Goal: Information Seeking & Learning: Learn about a topic

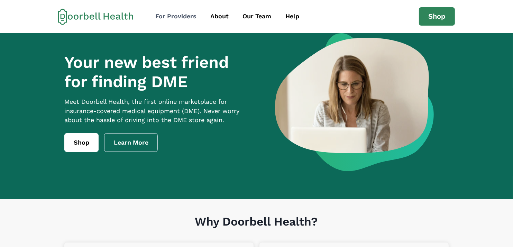
click at [168, 18] on div "For Providers" at bounding box center [175, 16] width 41 height 9
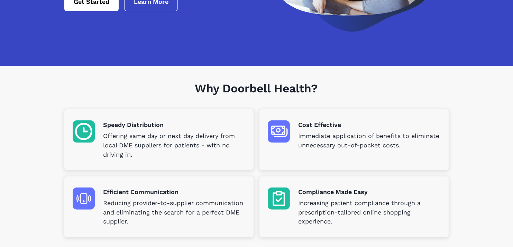
scroll to position [184, 0]
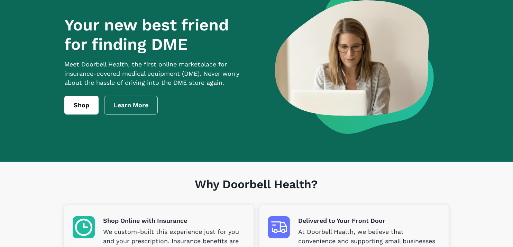
scroll to position [32, 0]
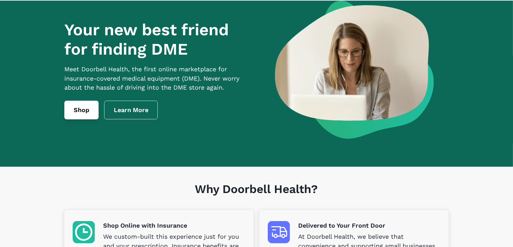
click at [85, 117] on link "Shop" at bounding box center [81, 110] width 34 height 19
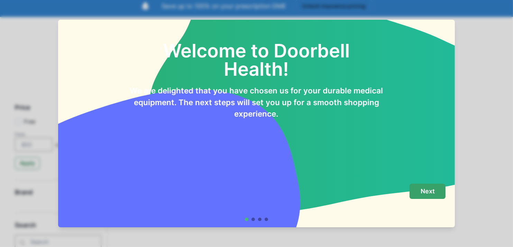
click at [421, 191] on button "Next" at bounding box center [427, 192] width 36 height 16
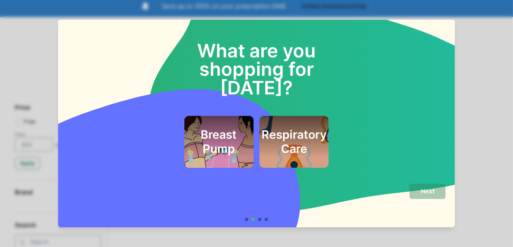
click at [283, 128] on h2 "Respiratory Care" at bounding box center [293, 142] width 65 height 28
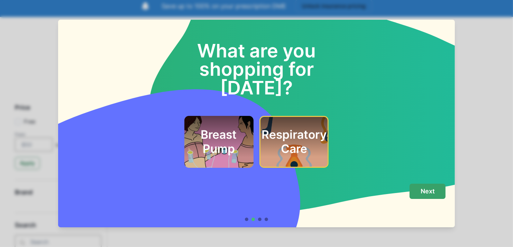
click at [433, 192] on p "Next" at bounding box center [427, 191] width 14 height 8
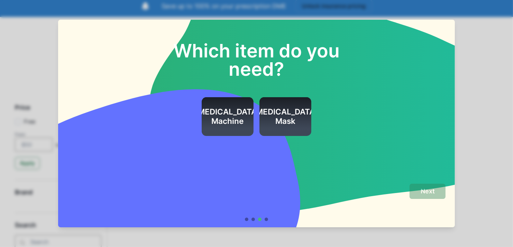
click at [268, 218] on div at bounding box center [265, 218] width 3 height 3
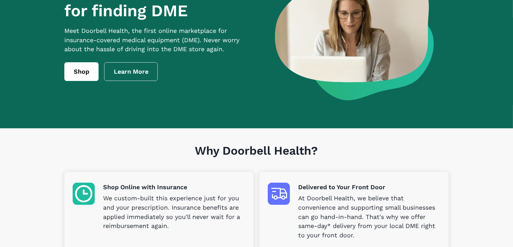
scroll to position [78, 0]
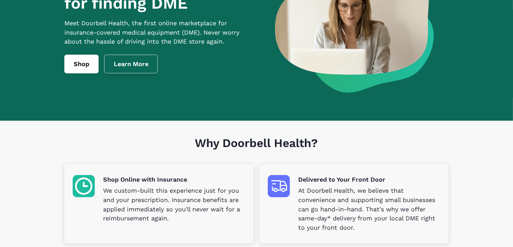
click at [133, 67] on link "Learn More" at bounding box center [131, 64] width 54 height 19
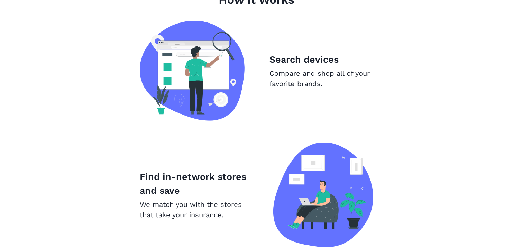
scroll to position [447, 0]
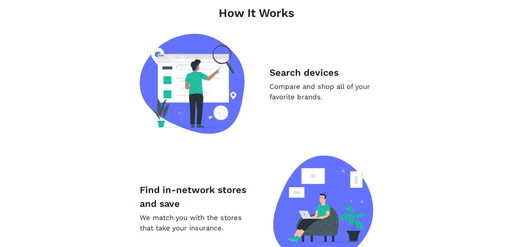
click at [205, 80] on img at bounding box center [192, 84] width 105 height 100
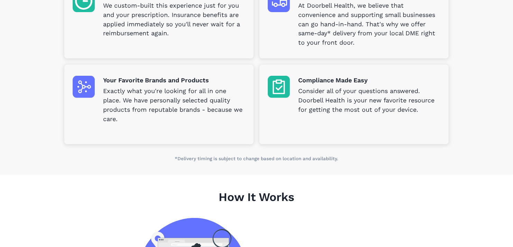
scroll to position [263, 0]
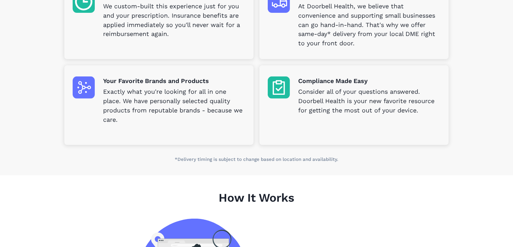
click at [126, 82] on p "Your Favorite Brands and Products" at bounding box center [174, 80] width 142 height 9
drag, startPoint x: 29, startPoint y: 124, endPoint x: 47, endPoint y: 115, distance: 19.9
click at [32, 123] on section "Why Doorbell Health? Shop Online with Insurance We custom-built this experience…" at bounding box center [256, 55] width 513 height 239
click at [69, 120] on div "Your Favorite Brands and Products Exactly what you're looking for all in one pl…" at bounding box center [158, 104] width 189 height 79
click at [122, 97] on p "Exactly what you're looking for all in one place. We have personally selected q…" at bounding box center [174, 105] width 142 height 37
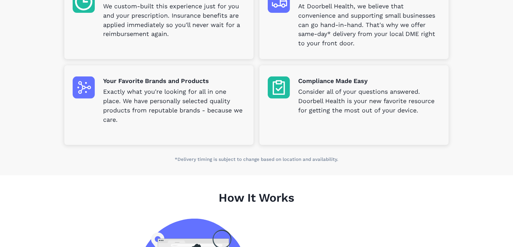
drag, startPoint x: 48, startPoint y: 126, endPoint x: 62, endPoint y: 116, distance: 16.5
click at [48, 125] on section "Why Doorbell Health? Shop Online with Insurance We custom-built this experience…" at bounding box center [256, 55] width 513 height 239
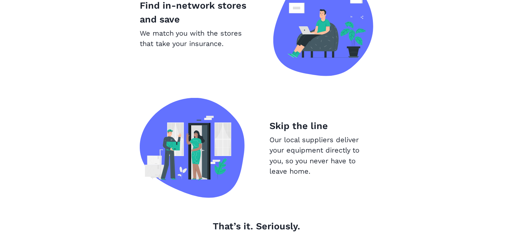
scroll to position [585, 0]
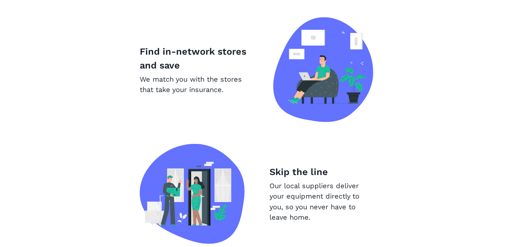
scroll to position [78, 0]
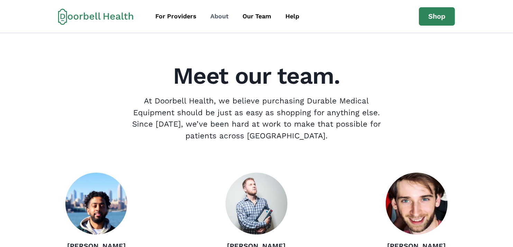
click at [220, 17] on div "About" at bounding box center [219, 16] width 18 height 9
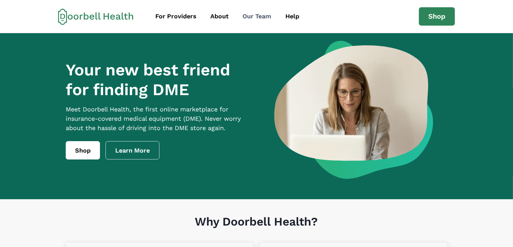
click at [248, 17] on div "Our Team" at bounding box center [257, 16] width 29 height 9
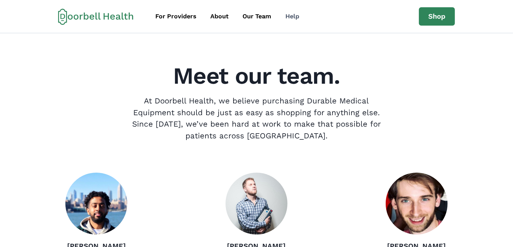
click at [293, 17] on div "Help" at bounding box center [292, 16] width 14 height 9
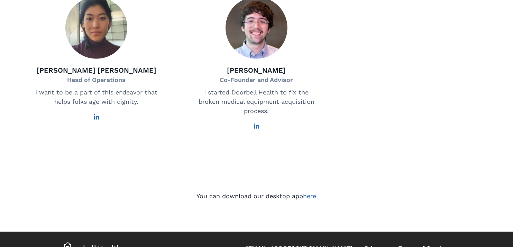
scroll to position [528, 0]
